Goal: Communication & Community: Answer question/provide support

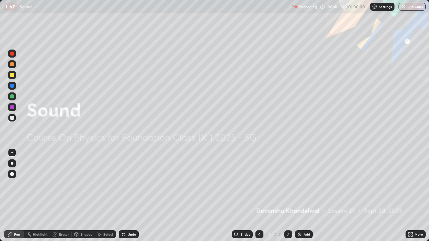
click at [302, 235] on div "Add" at bounding box center [304, 234] width 18 height 8
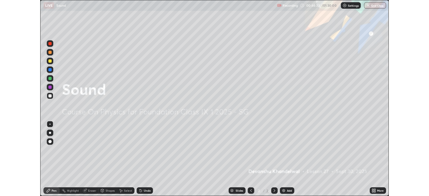
scroll to position [241, 429]
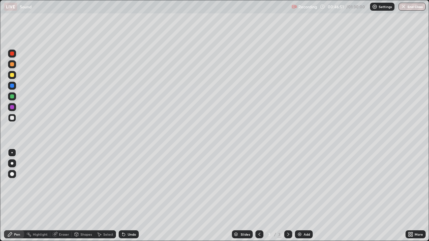
click at [12, 62] on div at bounding box center [12, 64] width 4 height 4
click at [298, 234] on img at bounding box center [299, 234] width 5 height 5
click at [40, 237] on div "Highlight" at bounding box center [37, 234] width 26 height 8
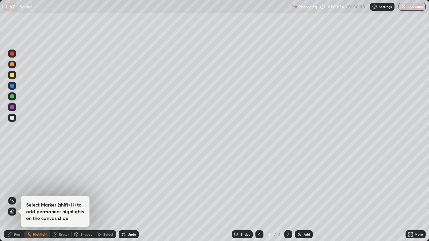
click at [63, 234] on div "Eraser" at bounding box center [64, 234] width 10 height 3
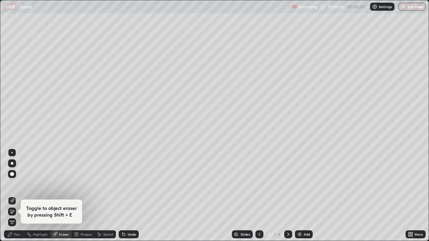
click at [12, 233] on icon at bounding box center [9, 234] width 5 height 5
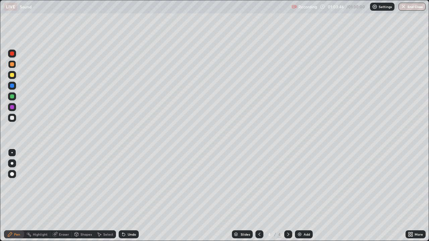
click at [12, 97] on div at bounding box center [12, 96] width 4 height 4
click at [13, 86] on div at bounding box center [12, 86] width 4 height 4
click at [302, 236] on div "Add" at bounding box center [304, 234] width 18 height 8
click at [51, 232] on div "Eraser" at bounding box center [60, 234] width 21 height 8
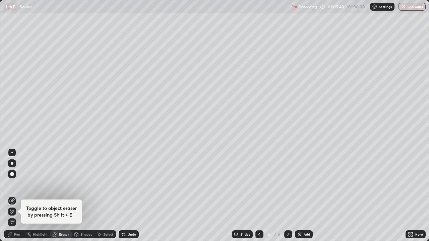
click at [41, 234] on div "Highlight" at bounding box center [40, 234] width 15 height 3
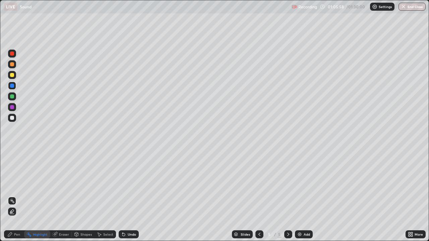
click at [14, 119] on div at bounding box center [12, 118] width 4 height 4
click at [12, 233] on icon at bounding box center [9, 234] width 5 height 5
click at [131, 235] on div "Undo" at bounding box center [132, 234] width 8 height 3
click at [11, 96] on div at bounding box center [12, 96] width 4 height 4
click at [132, 234] on div "Undo" at bounding box center [132, 234] width 8 height 3
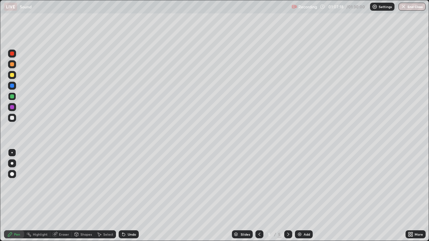
click at [260, 237] on icon at bounding box center [259, 234] width 5 height 5
click at [287, 234] on icon at bounding box center [287, 234] width 5 height 5
click at [12, 83] on div at bounding box center [12, 86] width 8 height 8
click at [259, 234] on icon at bounding box center [259, 234] width 5 height 5
click at [11, 96] on div at bounding box center [12, 96] width 4 height 4
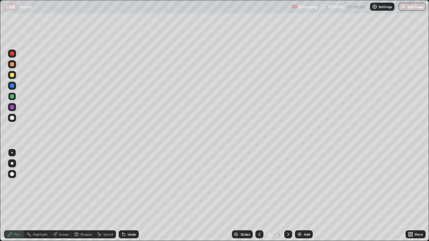
click at [124, 235] on icon at bounding box center [123, 234] width 3 height 3
click at [226, 230] on div "Slides 4 / 5 Add" at bounding box center [272, 234] width 267 height 13
click at [258, 236] on icon at bounding box center [259, 234] width 5 height 5
click at [286, 233] on icon at bounding box center [287, 234] width 5 height 5
click at [287, 234] on icon at bounding box center [287, 234] width 5 height 5
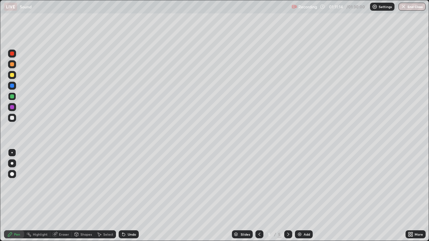
click at [259, 233] on icon at bounding box center [259, 234] width 2 height 3
click at [286, 237] on div at bounding box center [288, 234] width 8 height 8
click at [259, 235] on icon at bounding box center [259, 234] width 2 height 3
click at [32, 232] on div "Highlight" at bounding box center [37, 234] width 26 height 8
click at [288, 232] on icon at bounding box center [287, 234] width 5 height 5
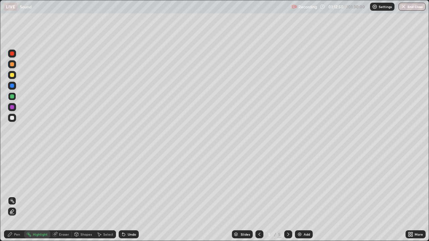
click at [259, 234] on icon at bounding box center [259, 234] width 5 height 5
click at [261, 230] on div at bounding box center [259, 234] width 8 height 13
click at [287, 234] on icon at bounding box center [287, 234] width 5 height 5
click at [258, 235] on icon at bounding box center [259, 234] width 5 height 5
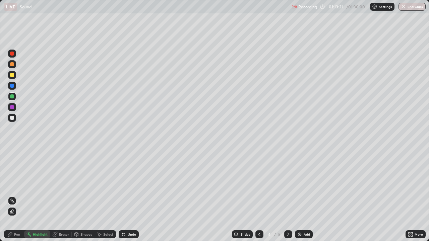
click at [259, 234] on icon at bounding box center [259, 234] width 5 height 5
click at [285, 229] on div at bounding box center [288, 234] width 8 height 13
click at [122, 233] on icon at bounding box center [122, 233] width 1 height 1
click at [298, 233] on img at bounding box center [299, 234] width 5 height 5
click at [13, 234] on div "Pen" at bounding box center [14, 234] width 20 height 8
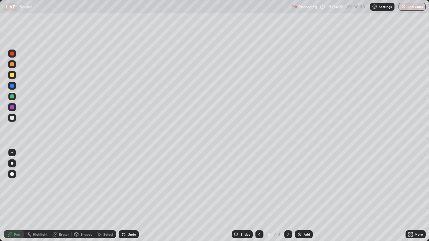
click at [125, 233] on icon at bounding box center [123, 234] width 5 height 5
click at [122, 233] on icon at bounding box center [122, 233] width 1 height 1
click at [259, 234] on icon at bounding box center [259, 234] width 5 height 5
click at [36, 233] on div "Highlight" at bounding box center [40, 234] width 15 height 3
click at [13, 118] on div at bounding box center [12, 118] width 4 height 4
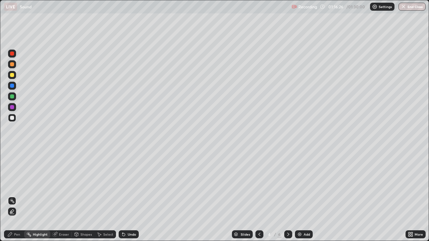
click at [12, 76] on div at bounding box center [12, 75] width 4 height 4
click at [17, 234] on div "Pen" at bounding box center [17, 234] width 6 height 3
click at [12, 117] on div at bounding box center [12, 118] width 4 height 4
click at [19, 234] on div "Pen" at bounding box center [17, 234] width 6 height 3
click at [35, 234] on div "Highlight" at bounding box center [40, 234] width 15 height 3
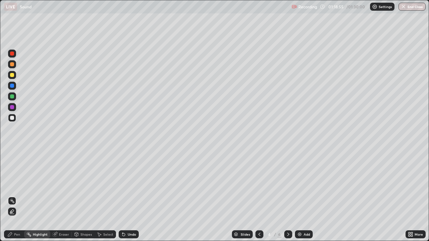
click at [12, 97] on div at bounding box center [12, 96] width 4 height 4
click at [7, 237] on div "Pen" at bounding box center [14, 234] width 20 height 8
click at [13, 174] on div at bounding box center [12, 174] width 4 height 4
click at [123, 235] on icon at bounding box center [123, 234] width 3 height 3
click at [13, 116] on div at bounding box center [12, 118] width 4 height 4
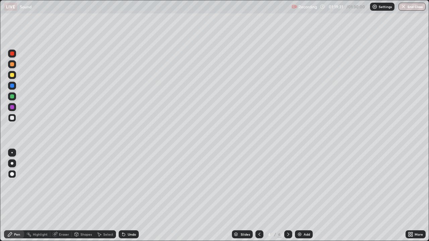
click at [210, 228] on div "Slides 4 / 6 Add" at bounding box center [272, 234] width 267 height 13
click at [258, 236] on icon at bounding box center [259, 234] width 5 height 5
click at [299, 232] on img at bounding box center [299, 234] width 5 height 5
click at [14, 235] on div "Pen" at bounding box center [17, 234] width 6 height 3
click at [285, 231] on div at bounding box center [288, 234] width 8 height 8
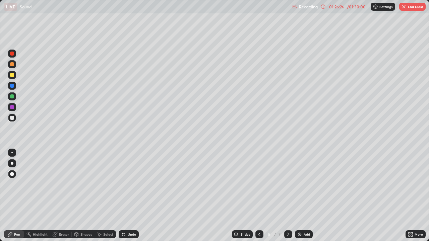
click at [407, 7] on button "End Class" at bounding box center [412, 7] width 26 height 8
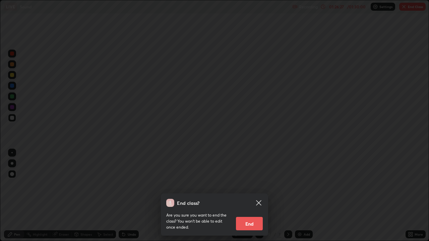
click at [247, 225] on button "End" at bounding box center [249, 223] width 27 height 13
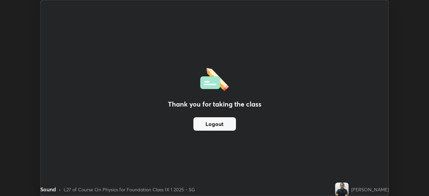
scroll to position [33300, 33067]
